Goal: Find specific page/section: Find specific page/section

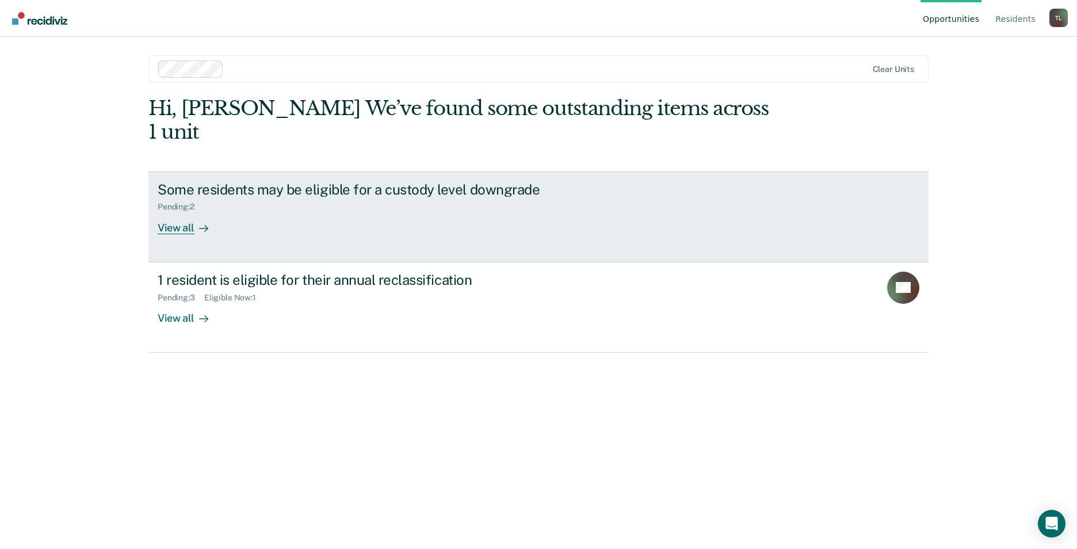
click at [182, 212] on div "View all" at bounding box center [190, 223] width 64 height 22
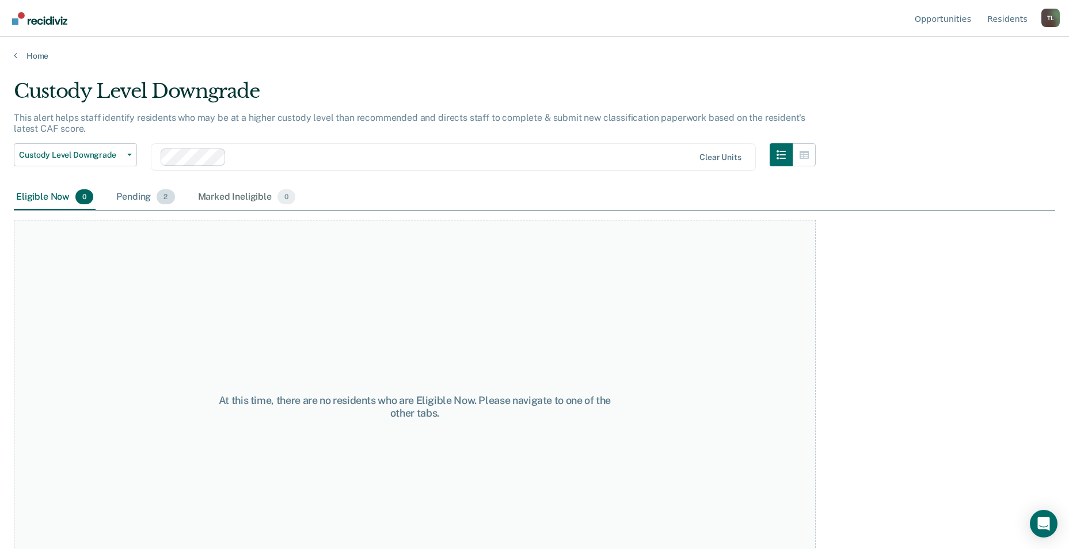
click at [142, 193] on div "Pending 2" at bounding box center [145, 197] width 63 height 25
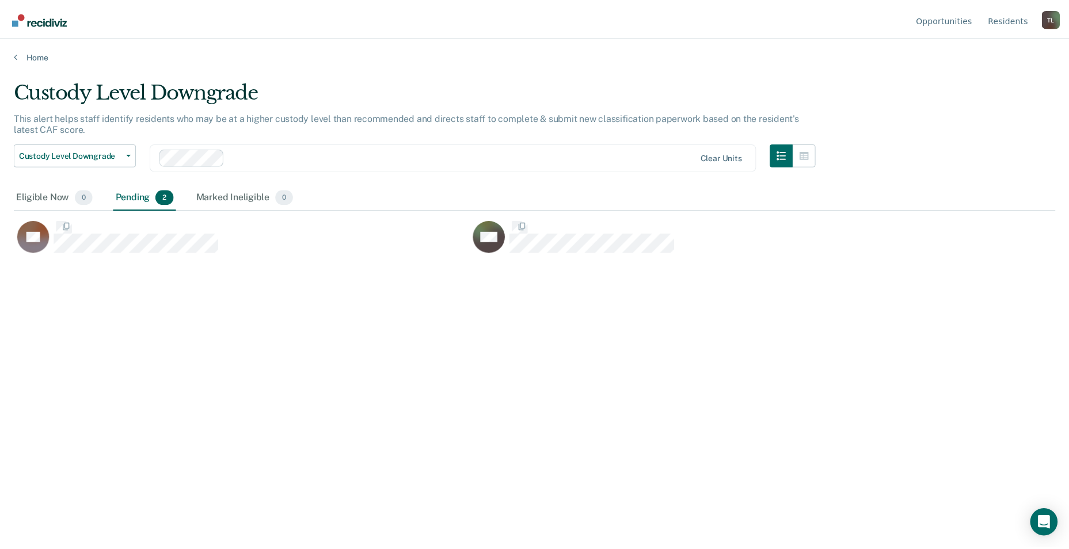
scroll to position [375, 1041]
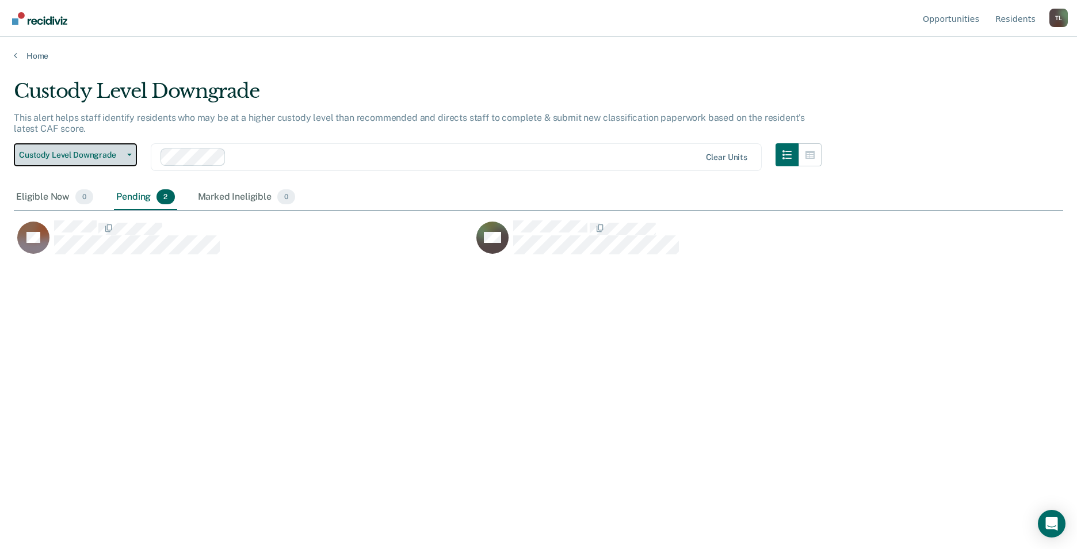
click at [115, 153] on span "Custody Level Downgrade" at bounding box center [71, 155] width 104 height 10
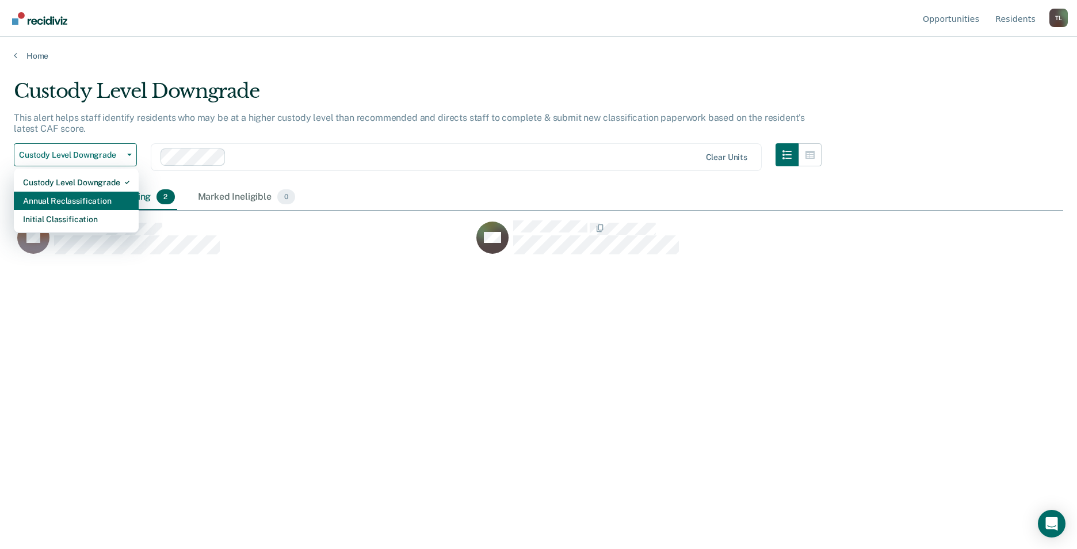
click at [79, 199] on div "Annual Reclassification" at bounding box center [76, 201] width 106 height 18
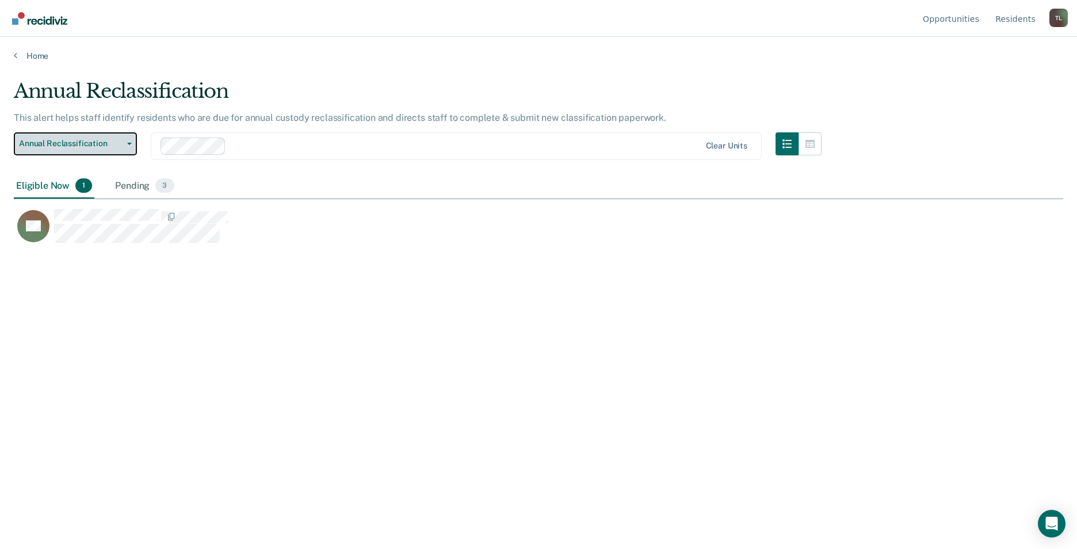
click at [130, 146] on button "Annual Reclassification" at bounding box center [75, 143] width 123 height 23
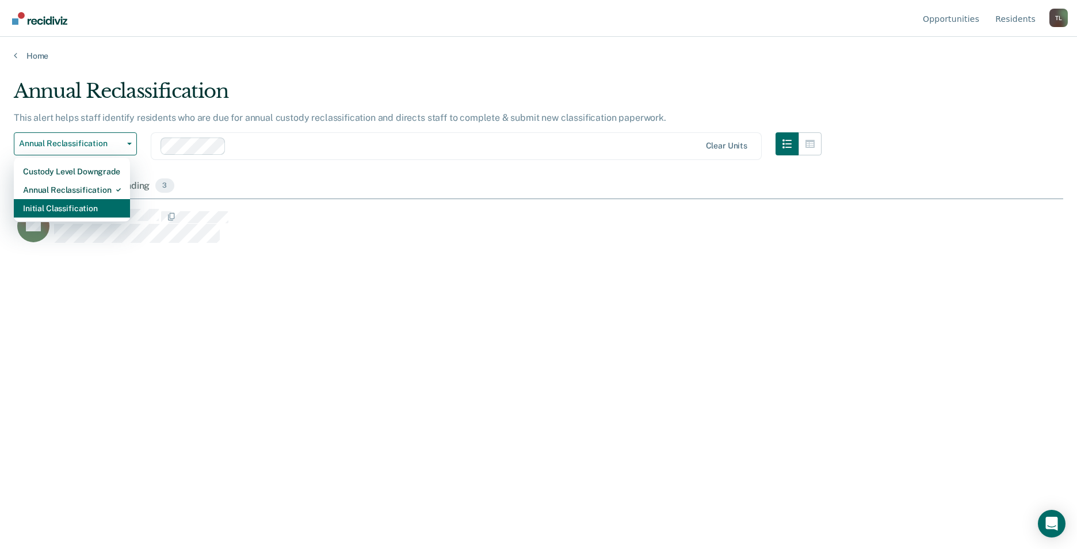
click at [62, 205] on div "Initial Classification" at bounding box center [72, 208] width 98 height 18
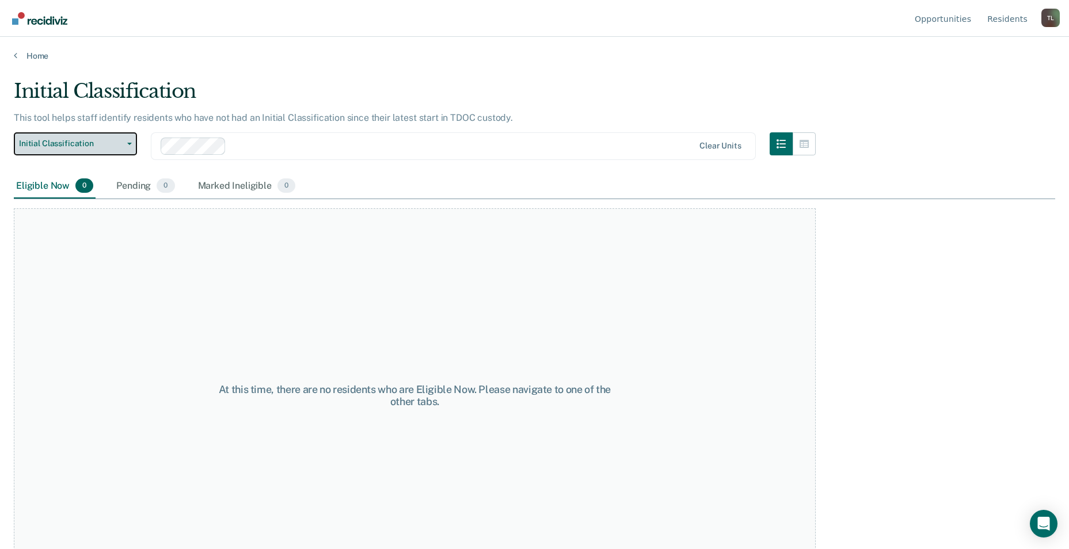
click at [128, 142] on button "Initial Classification" at bounding box center [75, 143] width 123 height 23
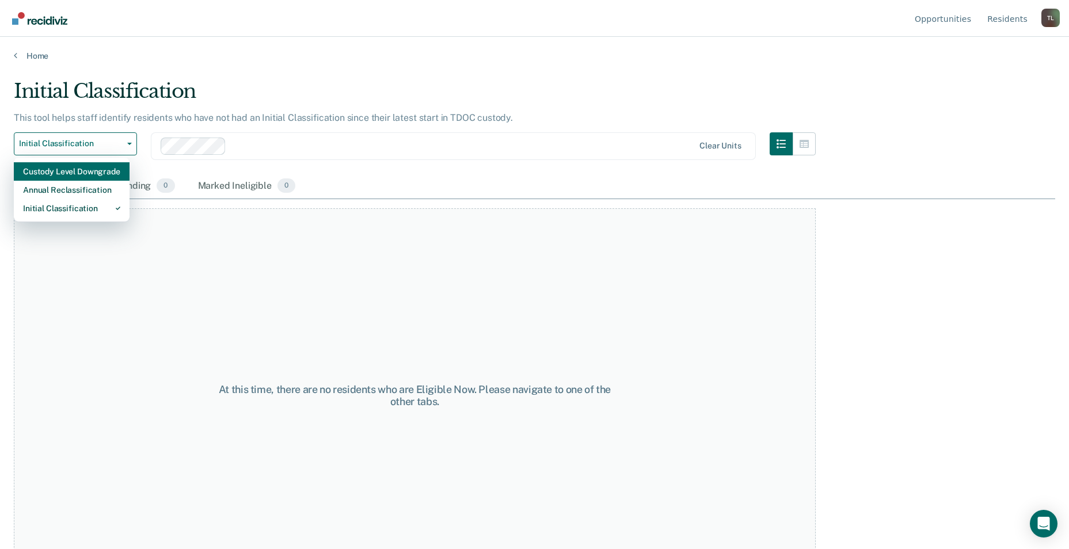
click at [81, 174] on div "Custody Level Downgrade" at bounding box center [71, 171] width 97 height 18
